Goal: Task Accomplishment & Management: Manage account settings

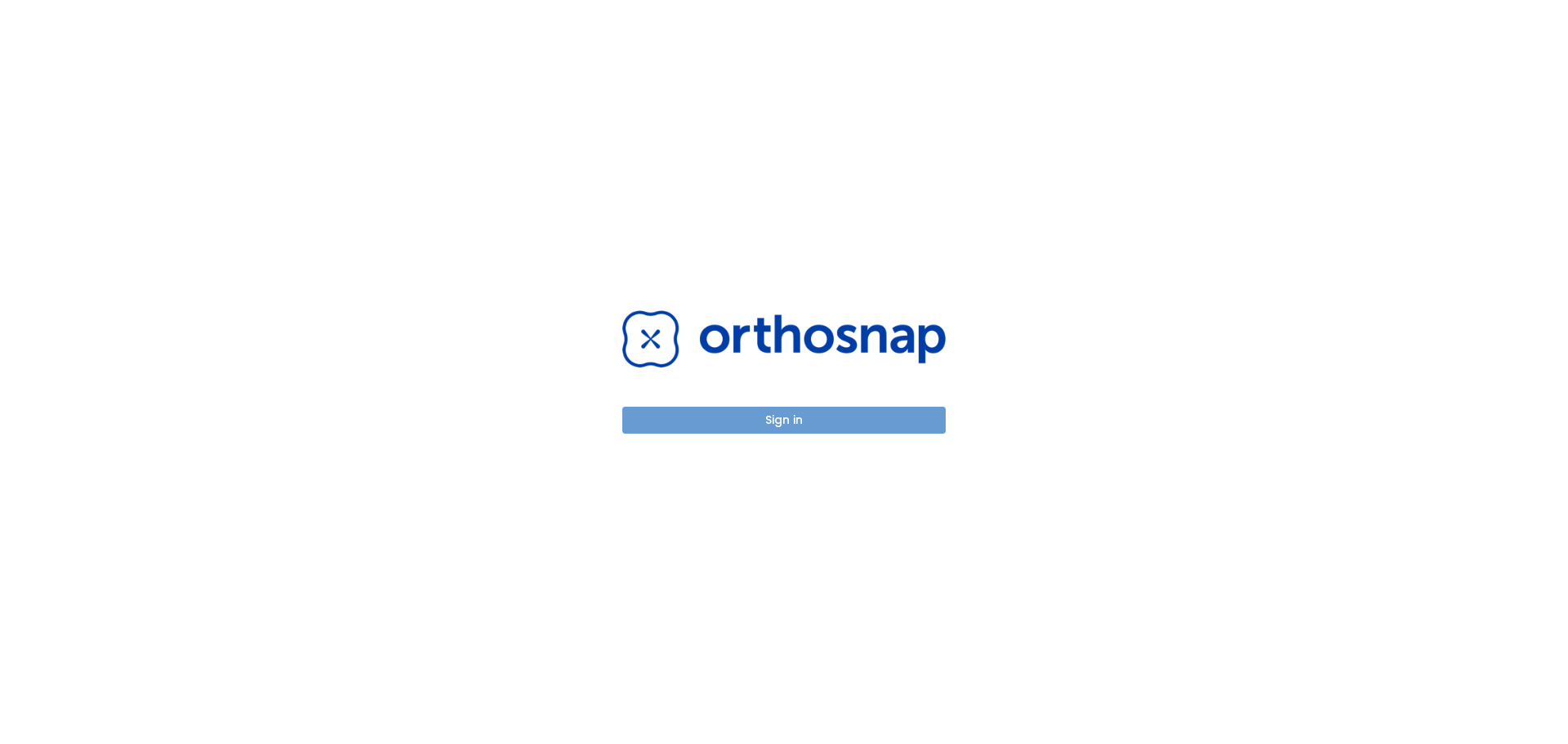
click at [844, 424] on button "Sign in" at bounding box center [784, 420] width 324 height 27
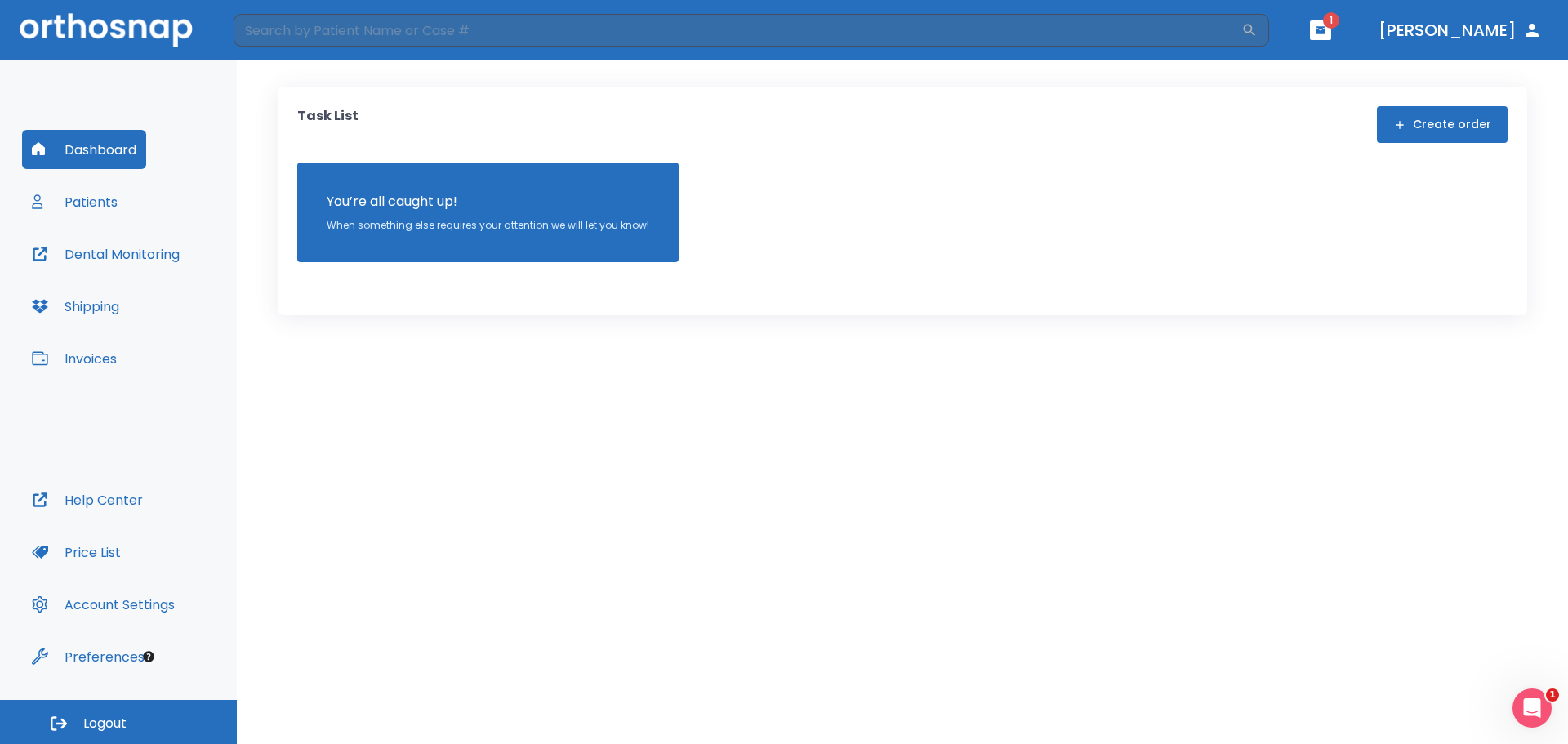
click at [95, 205] on button "Patients" at bounding box center [75, 201] width 105 height 39
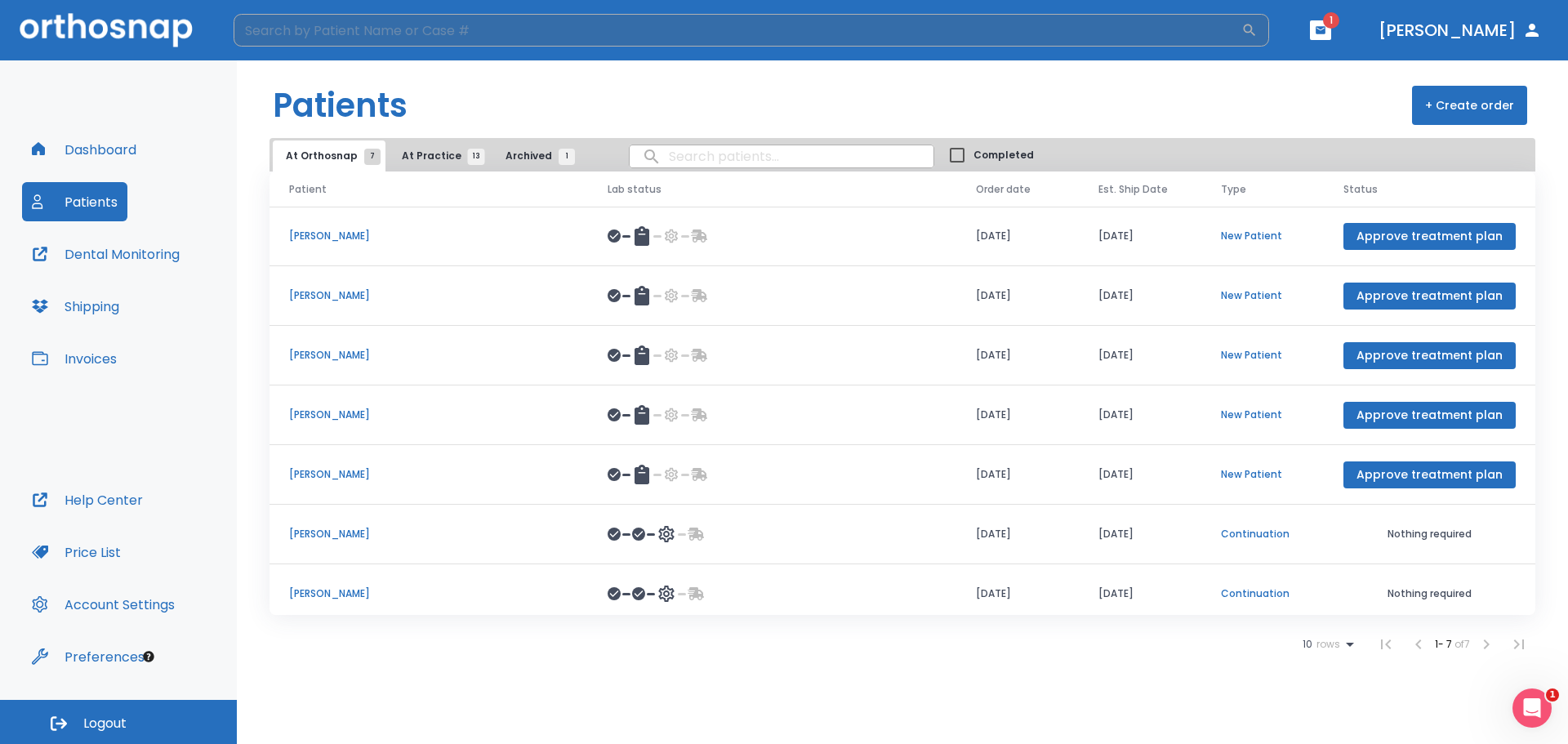
click at [390, 36] on input "search" at bounding box center [737, 30] width 1008 height 33
type input "[PERSON_NAME]"
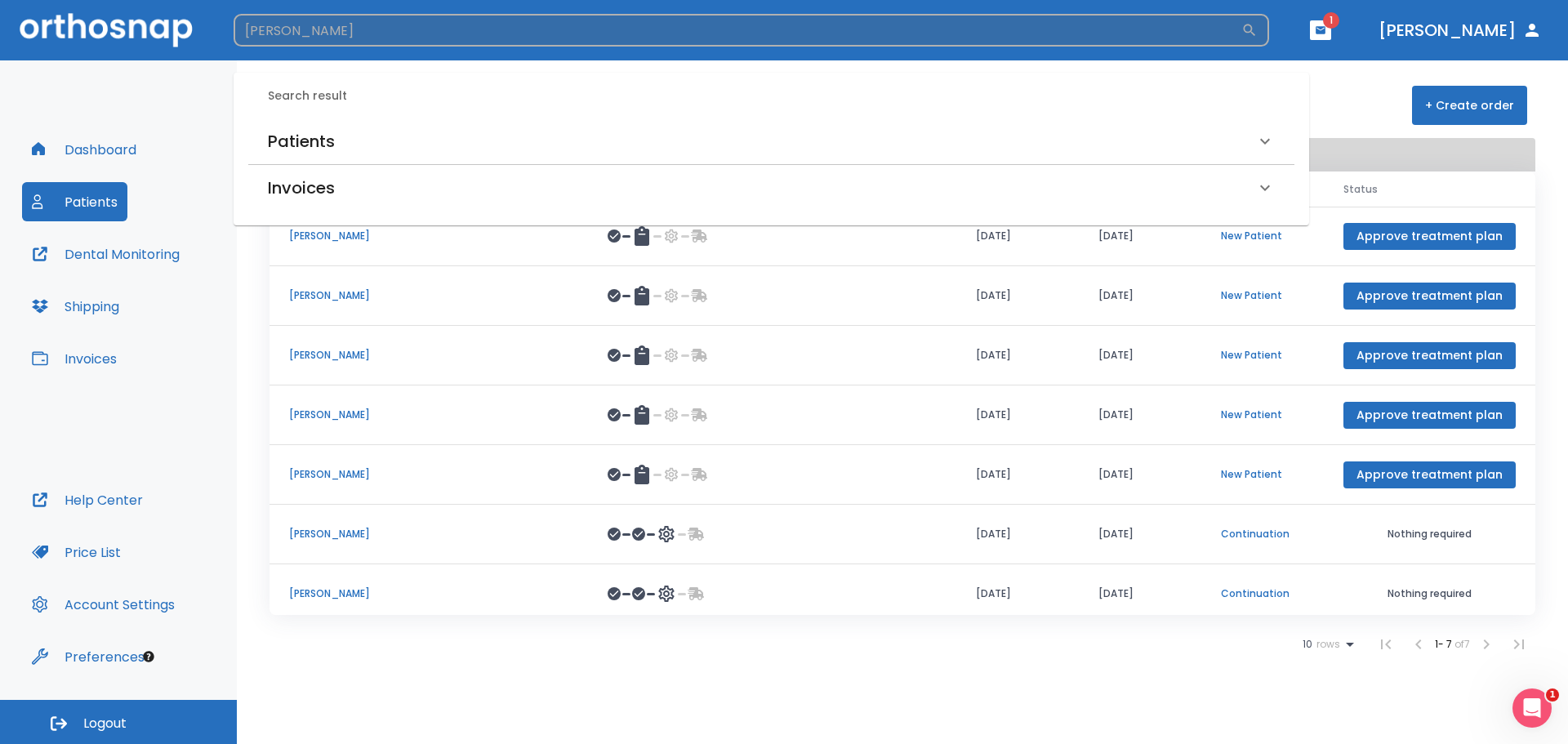
click at [1257, 31] on icon "button" at bounding box center [1250, 30] width 16 height 16
drag, startPoint x: 337, startPoint y: 36, endPoint x: 193, endPoint y: 43, distance: 144.2
click at [193, 43] on header "[PERSON_NAME] ​ 1 [PERSON_NAME]" at bounding box center [784, 30] width 1568 height 60
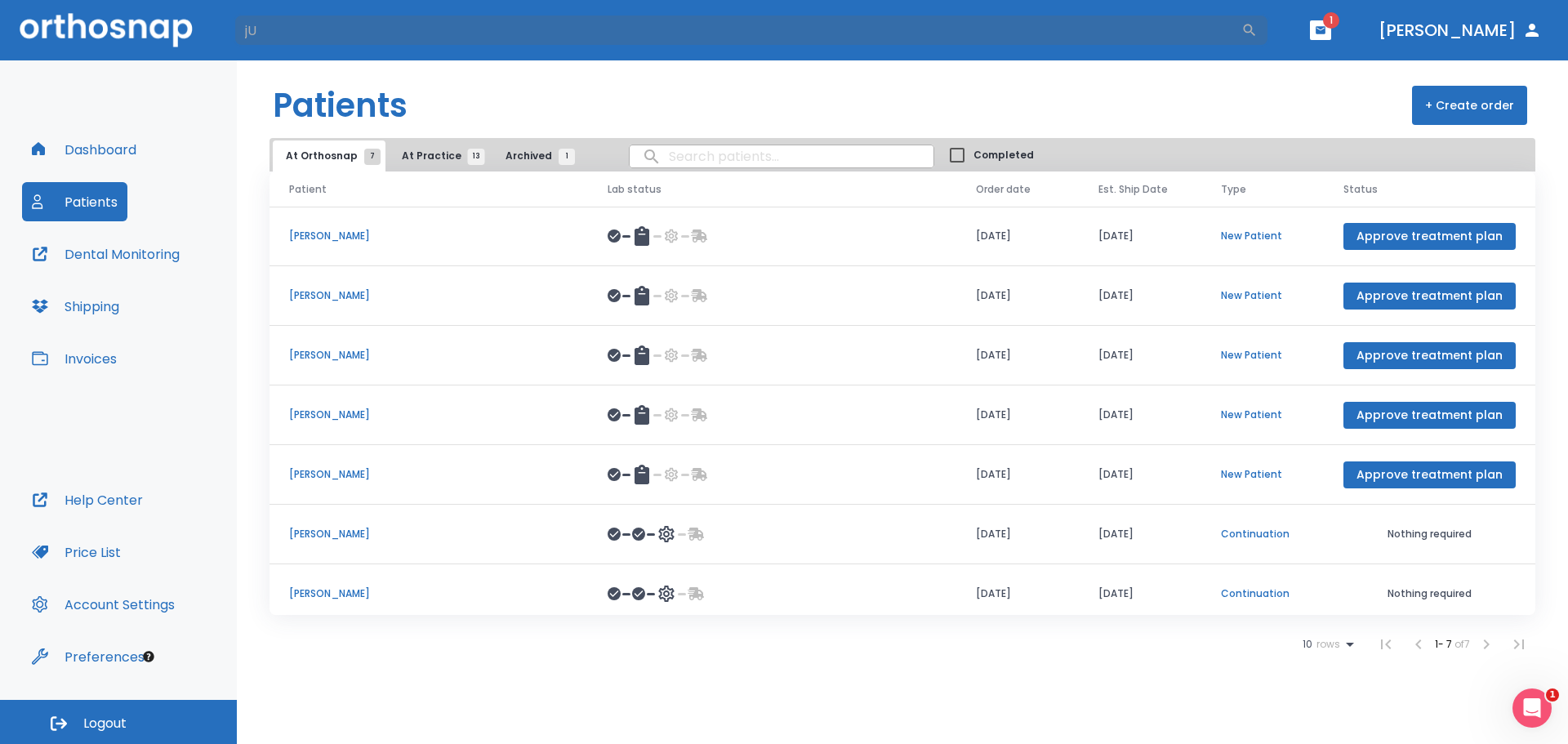
type input "j"
type input "[PERSON_NAME]"
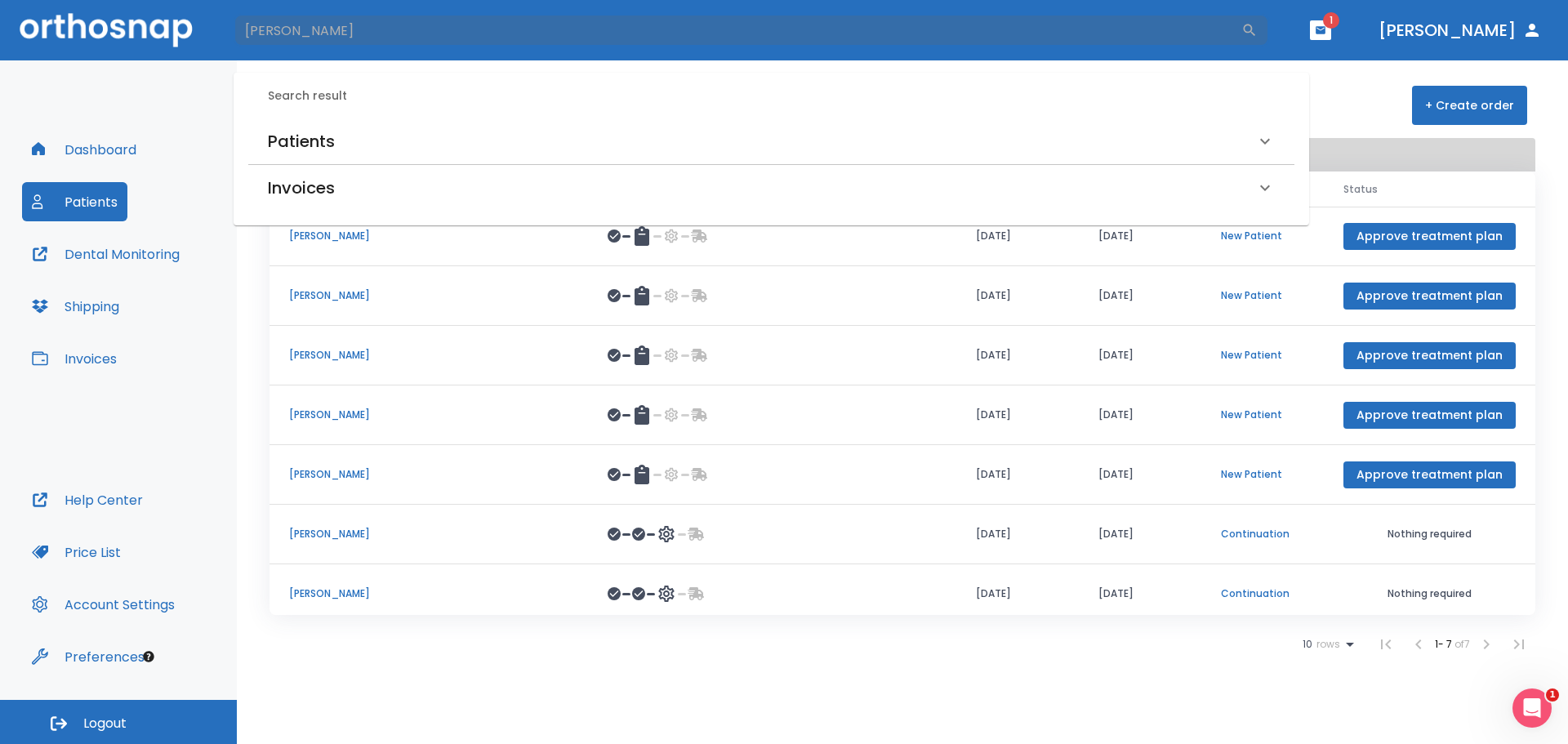
click at [227, 317] on div "Dashboard Patients Dental Monitoring Shipping Invoices Help Center Price List A…" at bounding box center [118, 379] width 237 height 639
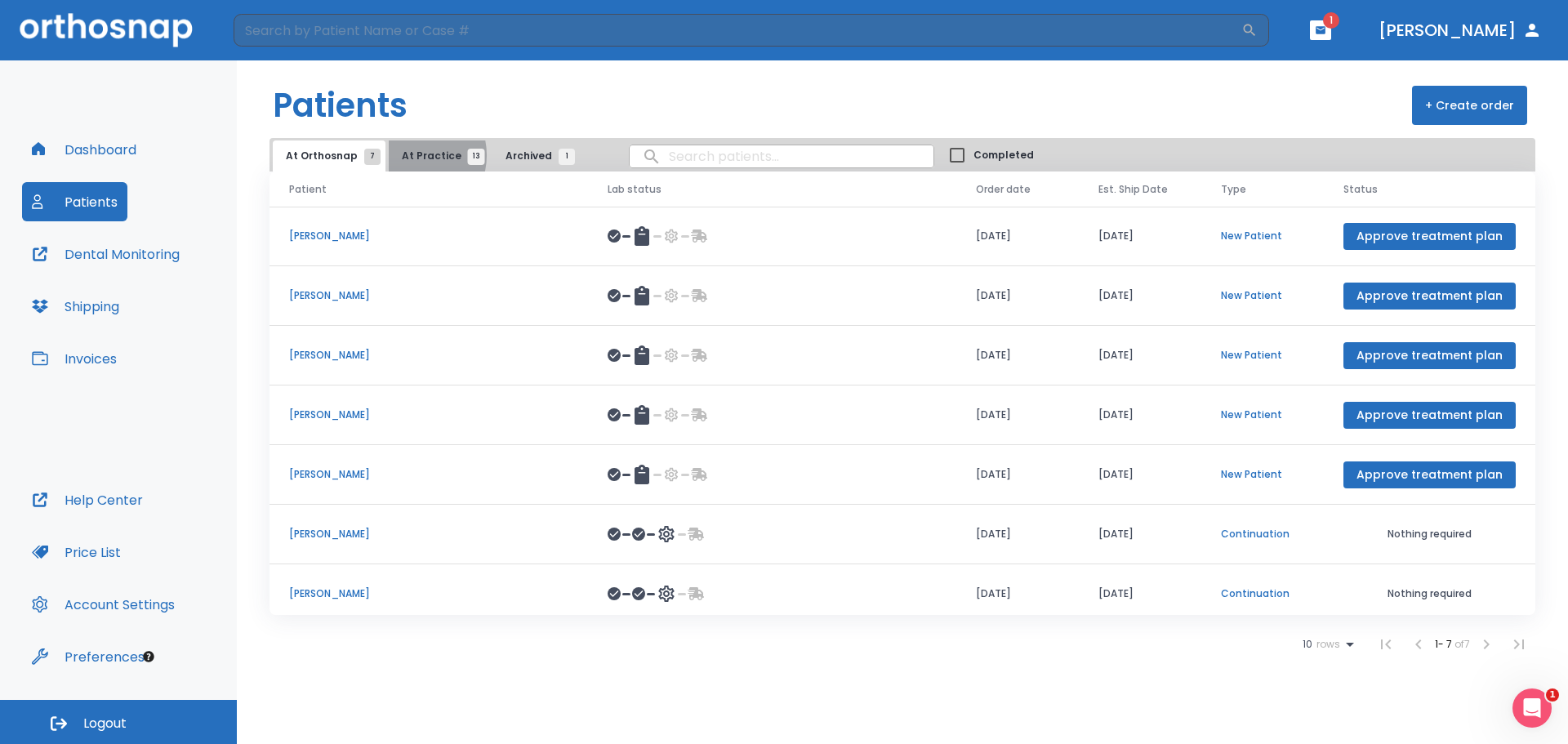
click at [408, 156] on span "At Practice 13" at bounding box center [439, 156] width 75 height 15
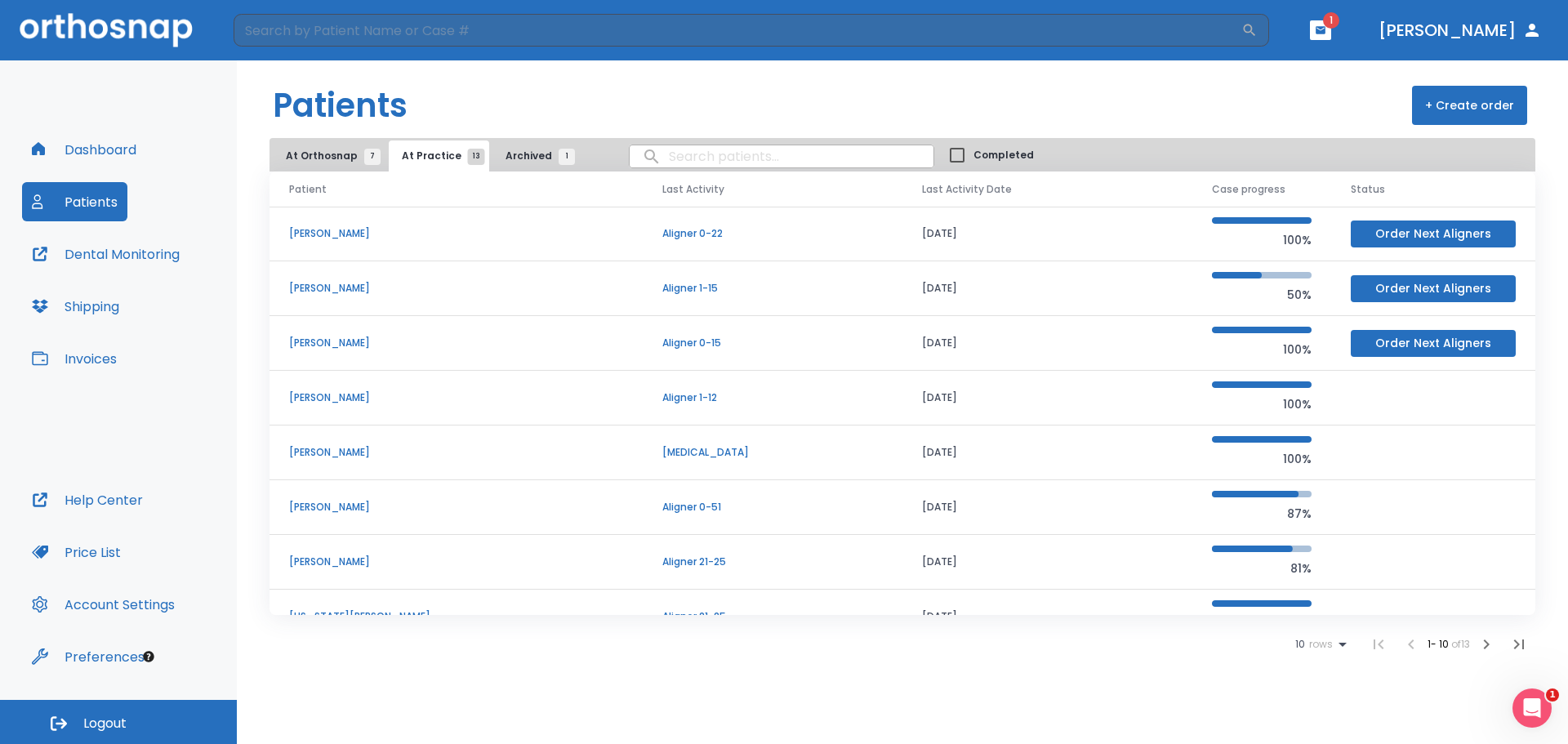
click at [330, 398] on p "[PERSON_NAME]" at bounding box center [455, 397] width 334 height 15
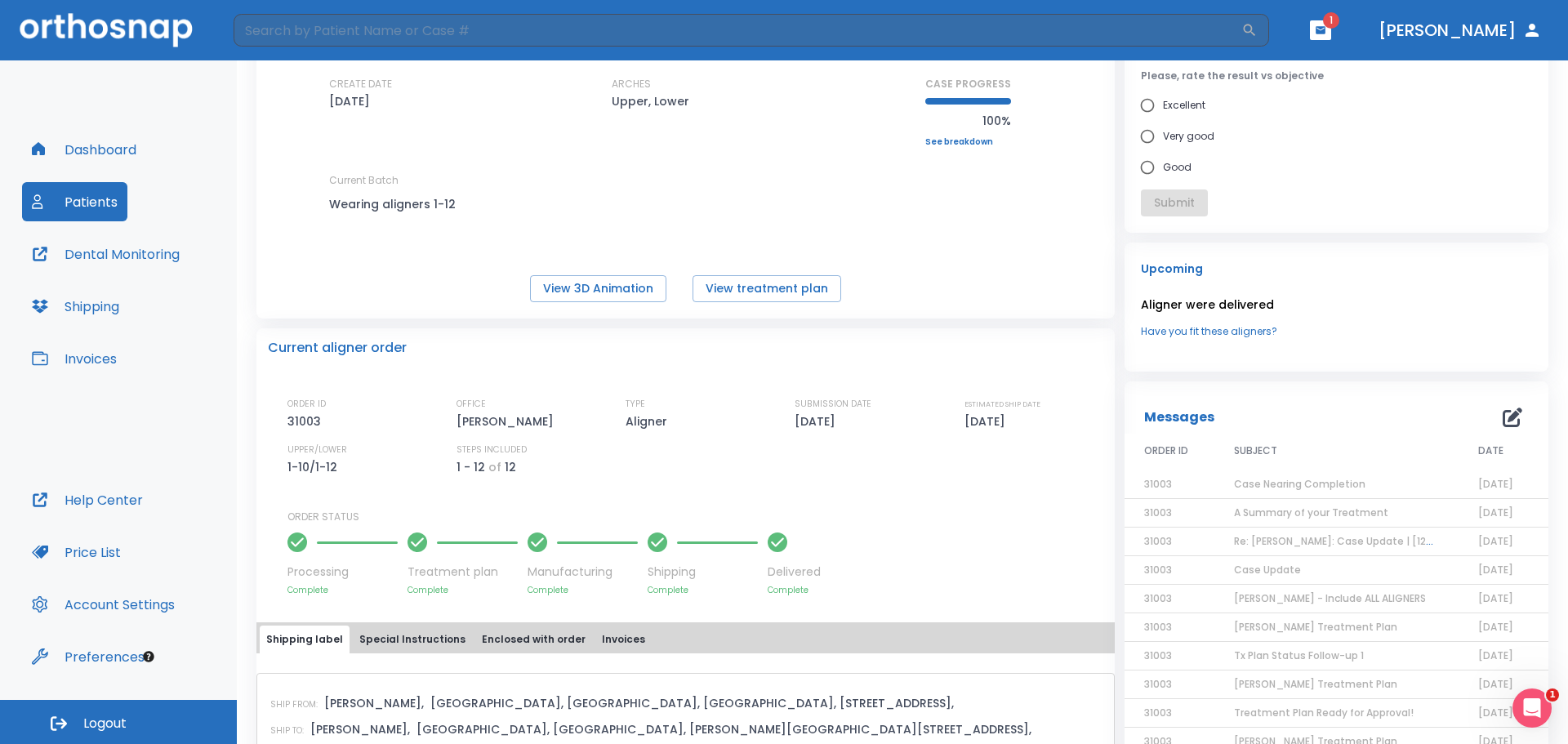
scroll to position [14, 0]
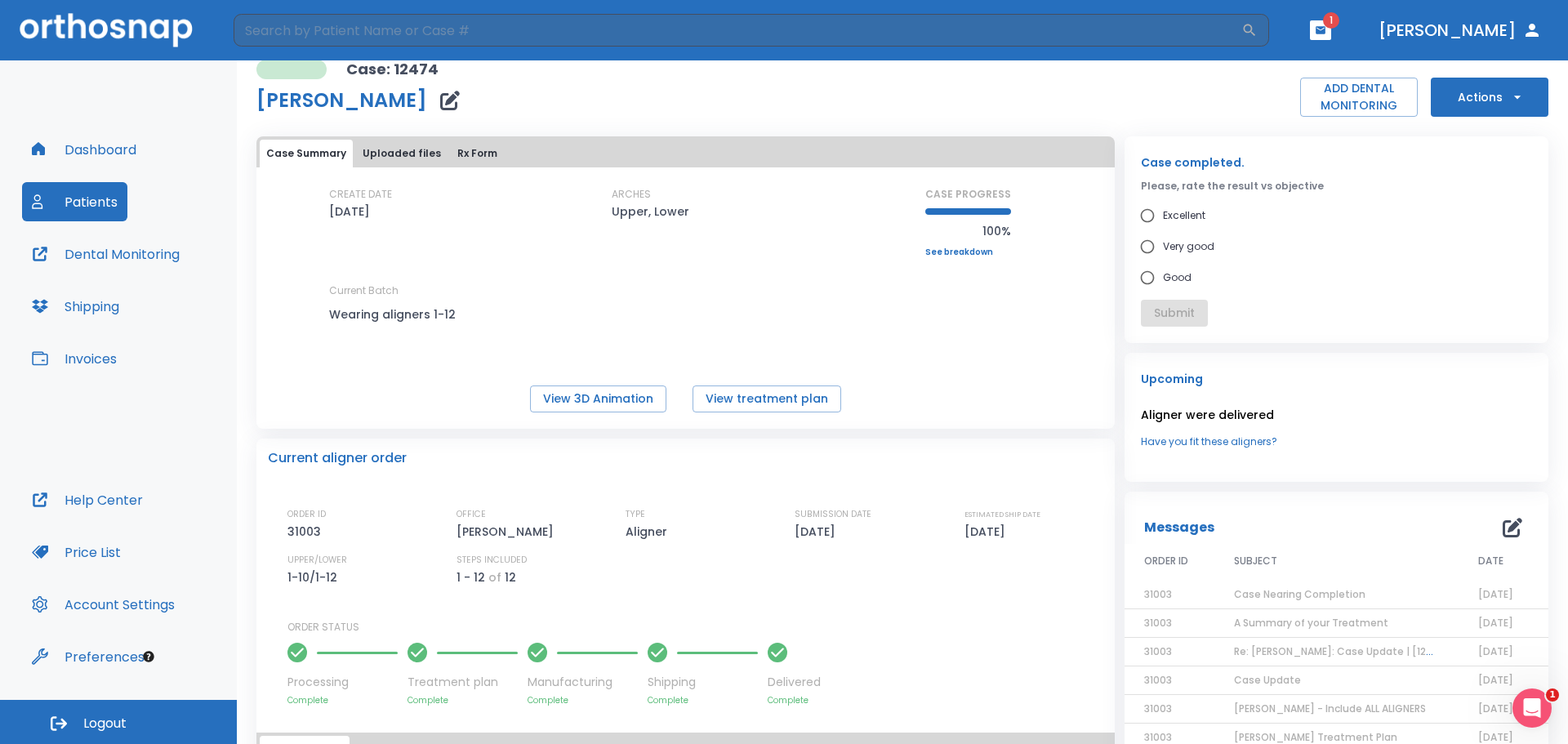
click at [1141, 213] on input "Excellent" at bounding box center [1147, 216] width 31 height 31
radio input "true"
click at [1177, 303] on button "Submit" at bounding box center [1174, 314] width 67 height 27
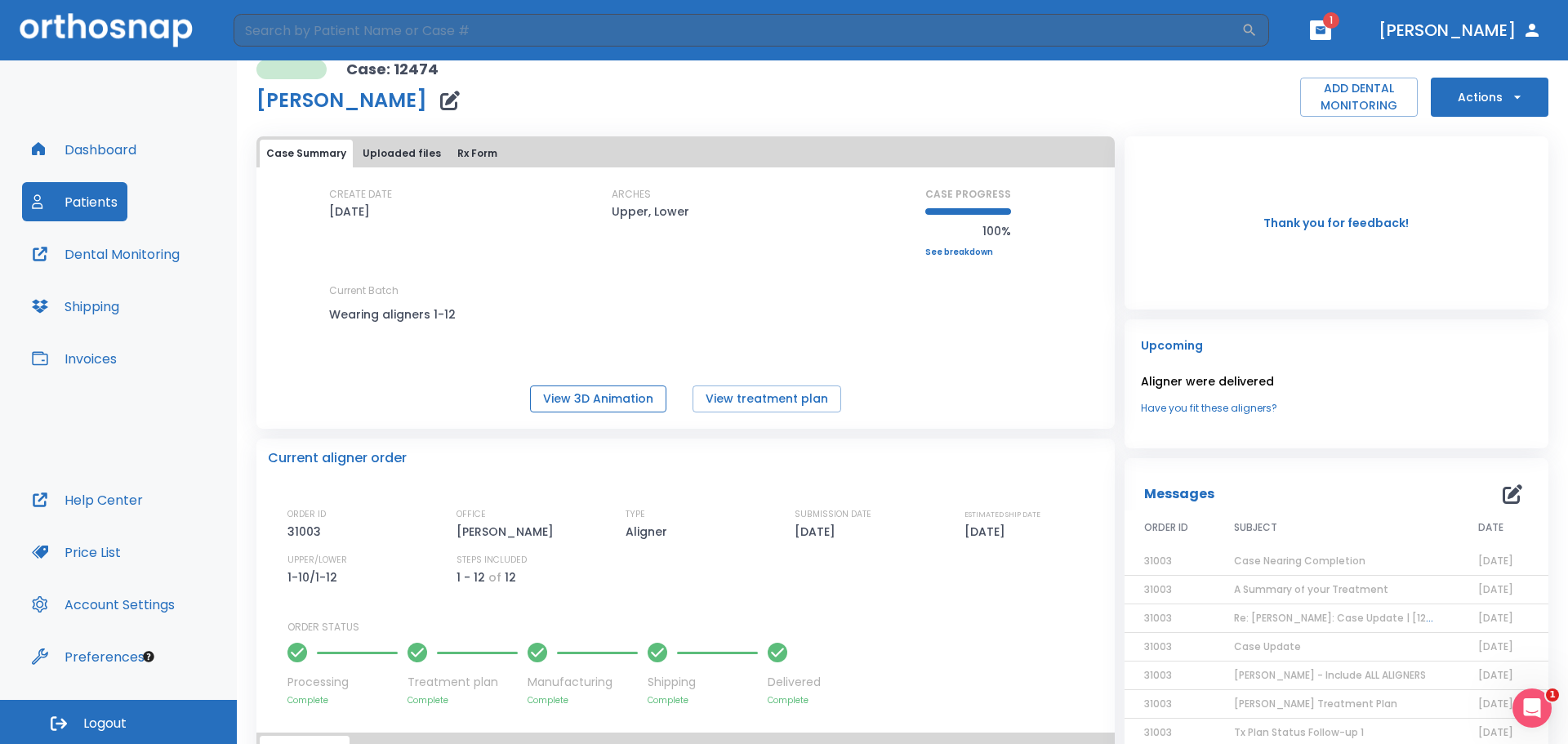
click at [607, 396] on button "View 3D Animation" at bounding box center [598, 399] width 136 height 27
click at [1509, 98] on icon "button" at bounding box center [1517, 97] width 16 height 16
